Goal: Transaction & Acquisition: Download file/media

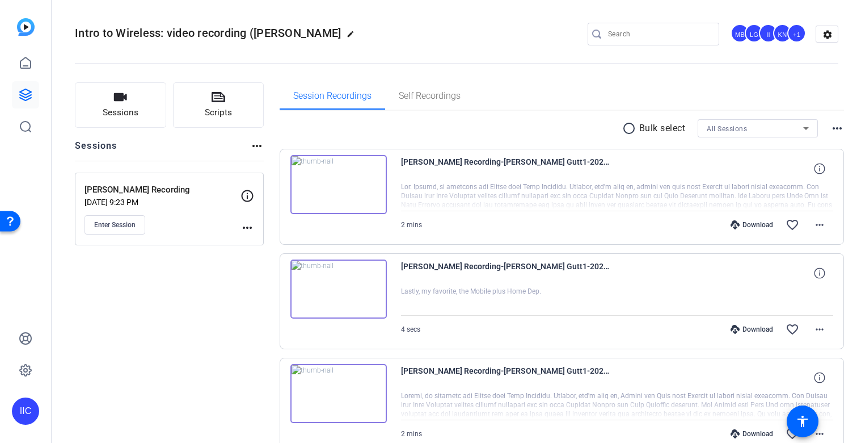
click at [707, 228] on div "Download" at bounding box center [752, 224] width 54 height 9
click at [707, 227] on mat-icon "more_horiz" at bounding box center [820, 225] width 14 height 14
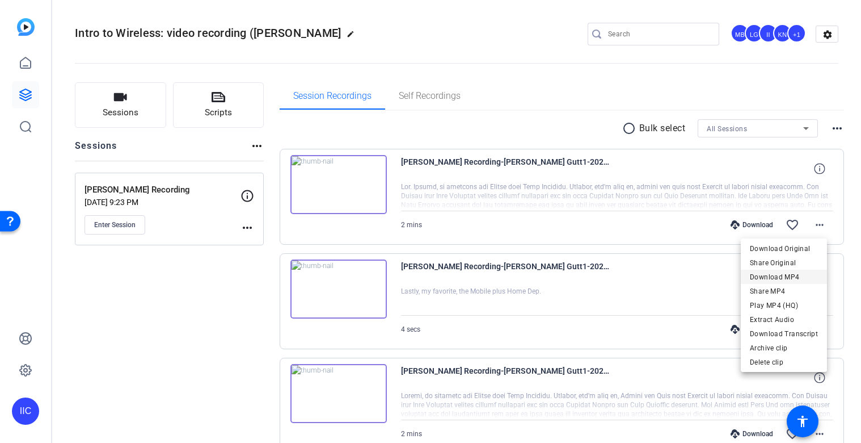
click at [707, 273] on span "Download MP4" at bounding box center [784, 277] width 68 height 14
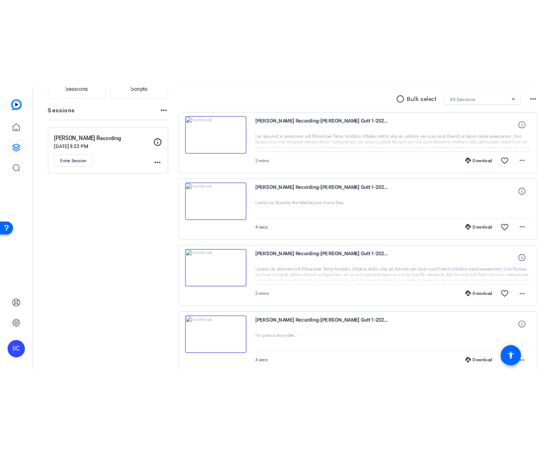
scroll to position [157, 0]
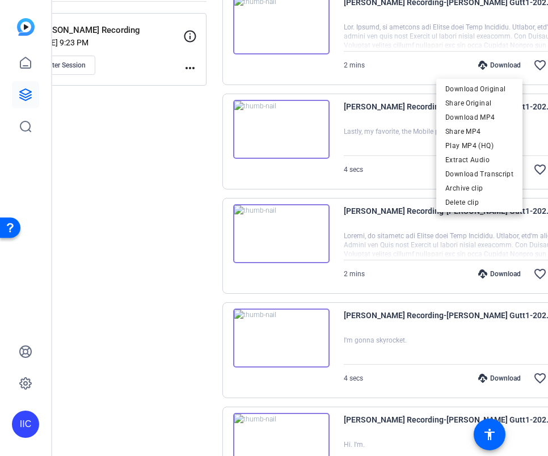
click at [388, 79] on div at bounding box center [274, 228] width 548 height 456
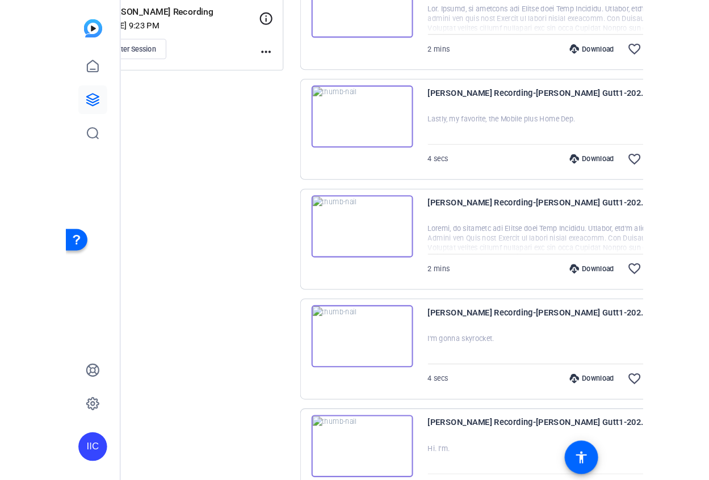
scroll to position [174, 0]
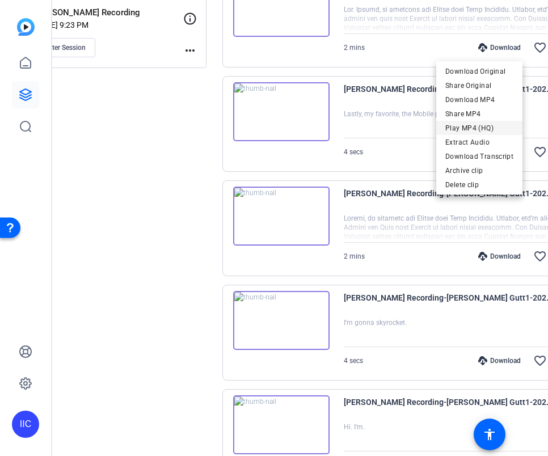
click at [495, 132] on span "Play MP4 (HQ)" at bounding box center [479, 128] width 68 height 14
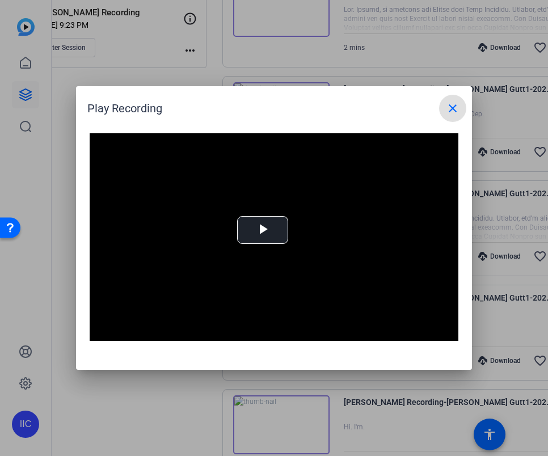
click at [448, 106] on mat-icon "close" at bounding box center [453, 109] width 14 height 14
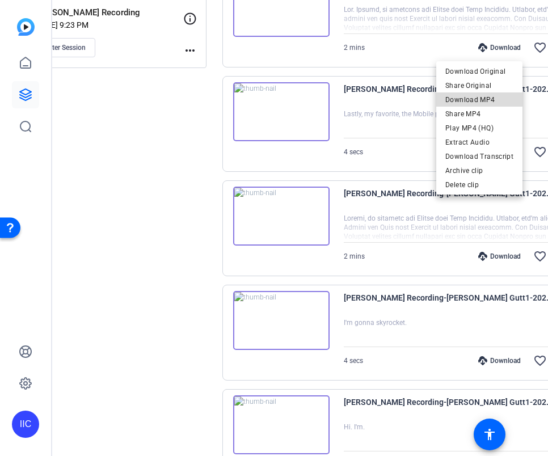
click at [502, 100] on span "Download MP4" at bounding box center [479, 100] width 68 height 14
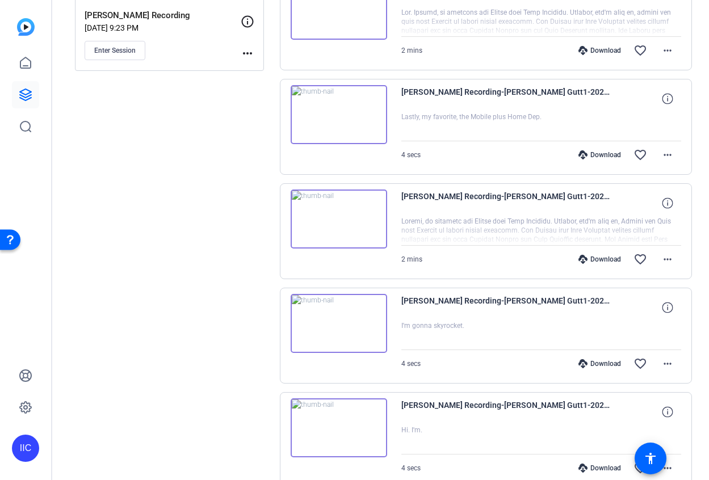
scroll to position [0, 0]
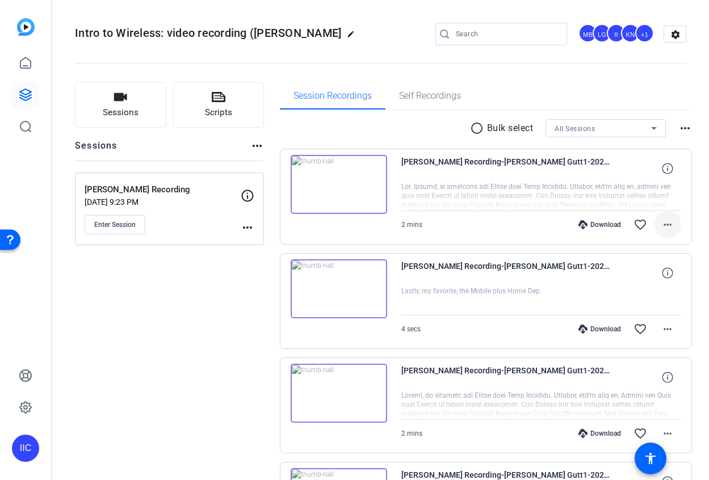
click at [660, 224] on mat-icon "more_horiz" at bounding box center [667, 225] width 14 height 14
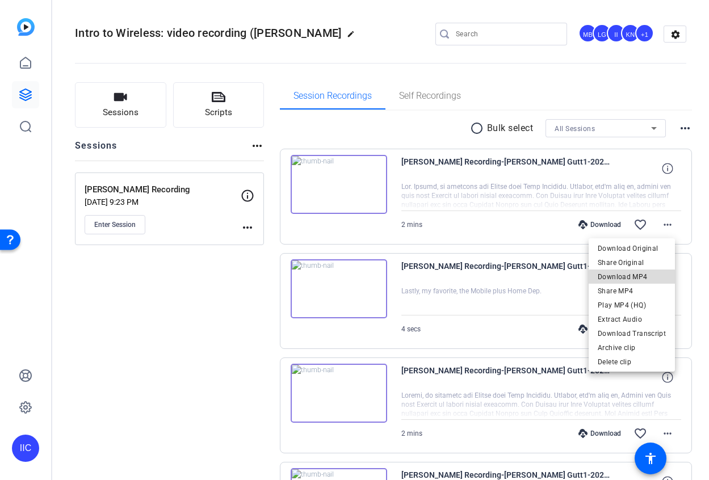
click at [650, 279] on span "Download MP4" at bounding box center [632, 277] width 68 height 14
